Goal: Complete application form: Complete application form

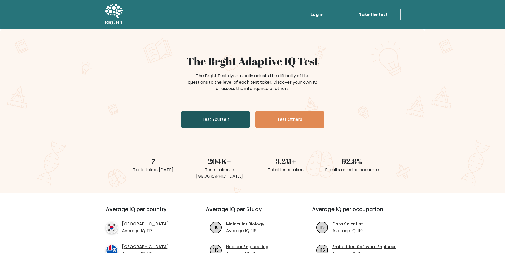
click at [207, 121] on link "Test Yourself" at bounding box center [215, 119] width 69 height 17
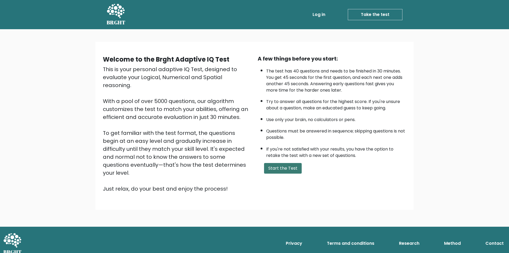
click at [275, 167] on button "Start the Test" at bounding box center [283, 168] width 38 height 11
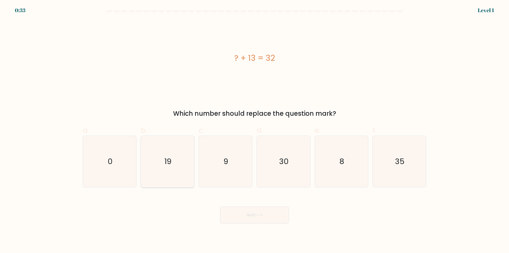
click at [173, 161] on icon "19" at bounding box center [167, 161] width 51 height 51
click at [254, 130] on input "b. 19" at bounding box center [254, 127] width 0 height 3
radio input "true"
click at [248, 221] on button "Next" at bounding box center [254, 214] width 69 height 17
click at [252, 212] on button "Next" at bounding box center [254, 214] width 69 height 17
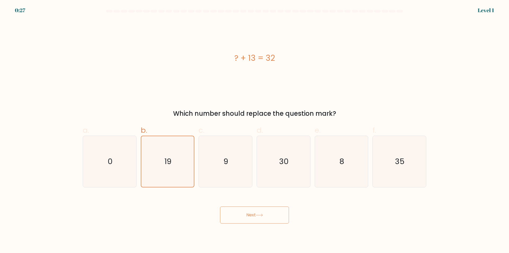
click at [277, 213] on button "Next" at bounding box center [254, 214] width 69 height 17
click at [172, 160] on icon "19" at bounding box center [167, 161] width 51 height 51
click at [254, 130] on input "b. 19" at bounding box center [254, 127] width 0 height 3
click at [234, 159] on icon "9" at bounding box center [225, 161] width 51 height 51
click at [254, 130] on input "c. 9" at bounding box center [254, 127] width 0 height 3
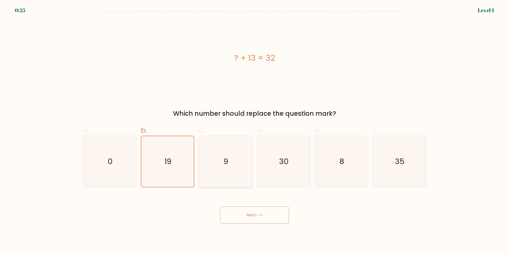
radio input "true"
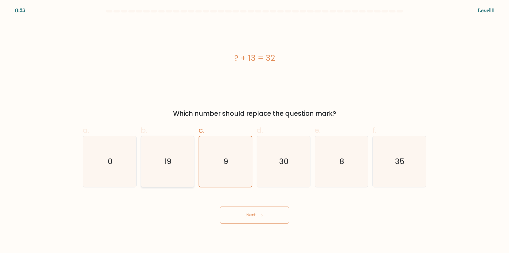
click at [178, 159] on icon "19" at bounding box center [167, 161] width 51 height 51
click at [254, 130] on input "b. 19" at bounding box center [254, 127] width 0 height 3
radio input "true"
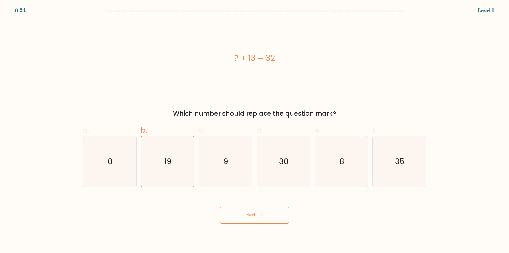
click at [260, 217] on button "Next" at bounding box center [254, 214] width 69 height 17
click at [238, 208] on button "Next" at bounding box center [254, 214] width 69 height 17
click at [239, 208] on button "Next" at bounding box center [254, 214] width 69 height 17
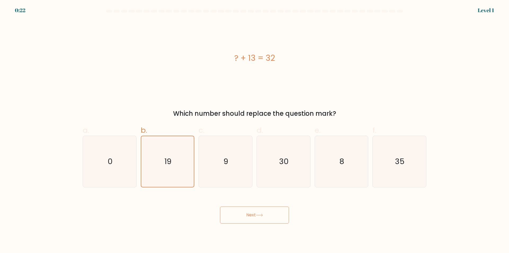
click at [239, 208] on button "Next" at bounding box center [254, 214] width 69 height 17
click at [238, 56] on div "? + 13 = 32" at bounding box center [255, 58] width 344 height 12
click at [235, 57] on div "? + 13 = 32" at bounding box center [255, 58] width 344 height 12
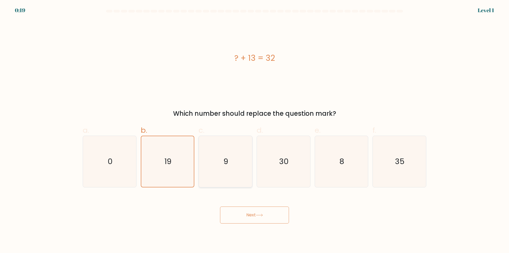
click at [241, 168] on icon "9" at bounding box center [225, 161] width 51 height 51
click at [254, 130] on input "c. 9" at bounding box center [254, 127] width 0 height 3
radio input "true"
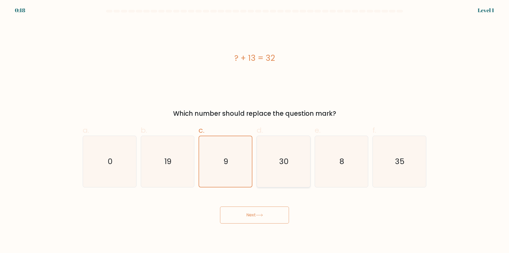
click at [306, 170] on icon "30" at bounding box center [283, 161] width 51 height 51
click at [255, 130] on input "d. 30" at bounding box center [254, 127] width 0 height 3
radio input "true"
drag, startPoint x: 269, startPoint y: 218, endPoint x: 268, endPoint y: 225, distance: 6.4
click at [268, 225] on body "0:18 Level 1 a." at bounding box center [254, 126] width 509 height 253
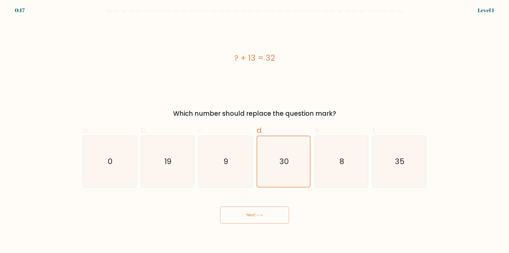
click at [263, 215] on icon at bounding box center [259, 214] width 7 height 3
click at [174, 172] on icon "19" at bounding box center [167, 161] width 51 height 51
click at [254, 130] on input "b. 19" at bounding box center [254, 127] width 0 height 3
radio input "true"
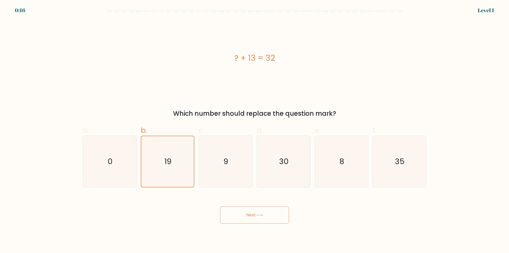
click at [264, 213] on button "Next" at bounding box center [254, 214] width 69 height 17
click at [263, 213] on button "Next" at bounding box center [254, 214] width 69 height 17
click at [280, 227] on body "0:03 Level 1 a." at bounding box center [254, 126] width 509 height 253
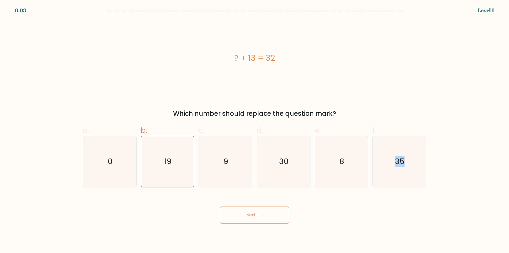
click at [280, 227] on body "0:03 Level 1 a." at bounding box center [254, 126] width 509 height 253
drag, startPoint x: 279, startPoint y: 216, endPoint x: 276, endPoint y: 207, distance: 9.7
click at [278, 215] on button "Next" at bounding box center [254, 214] width 69 height 17
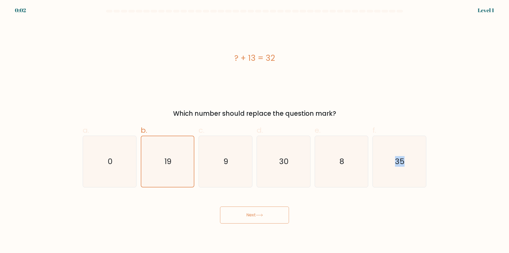
click at [276, 207] on button "Next" at bounding box center [254, 214] width 69 height 17
